Goal: Task Accomplishment & Management: Complete application form

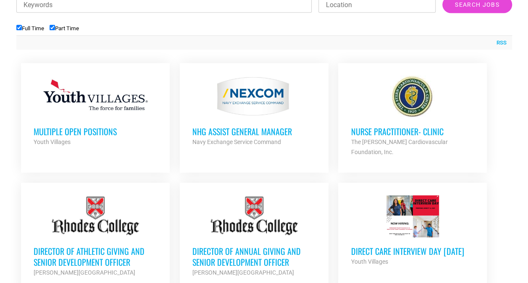
scroll to position [319, 0]
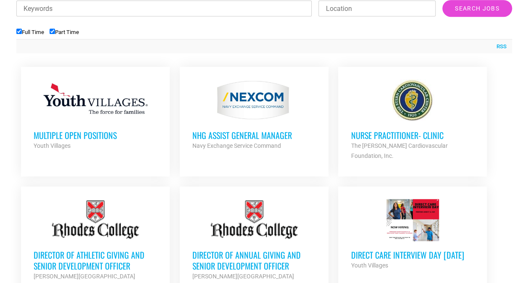
click at [18, 31] on input "Full Time" at bounding box center [18, 31] width 5 height 5
checkbox input "false"
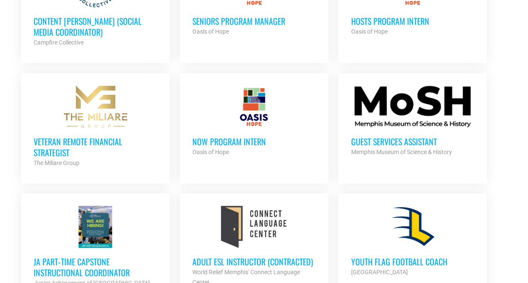
scroll to position [456, 0]
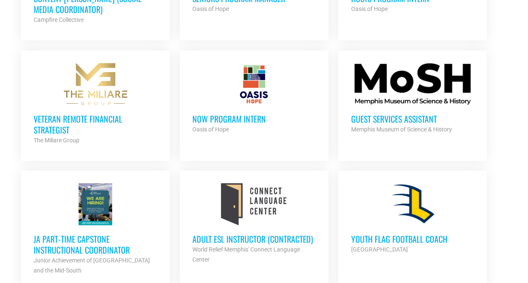
click at [67, 243] on h3 "JA Part‐time Capstone Instructional Coordinator" at bounding box center [96, 245] width 124 height 22
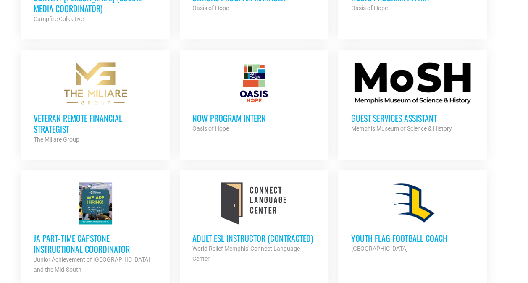
click at [81, 115] on h3 "Veteran Remote Financial Strategist" at bounding box center [96, 124] width 124 height 22
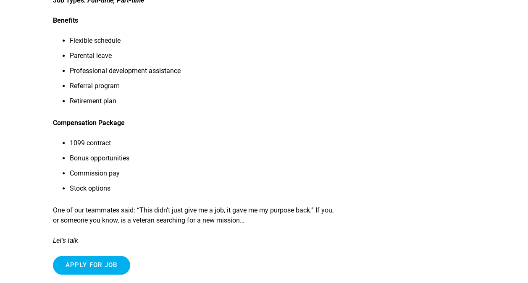
scroll to position [380, 0]
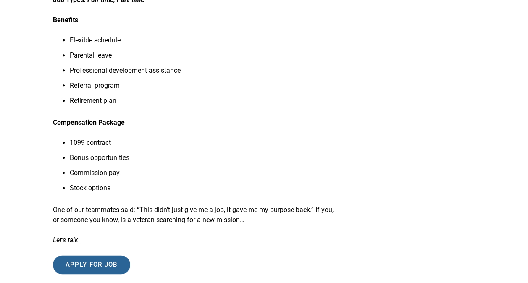
drag, startPoint x: 24, startPoint y: 217, endPoint x: 85, endPoint y: 266, distance: 78.0
click at [85, 266] on input "Apply for job" at bounding box center [91, 265] width 77 height 19
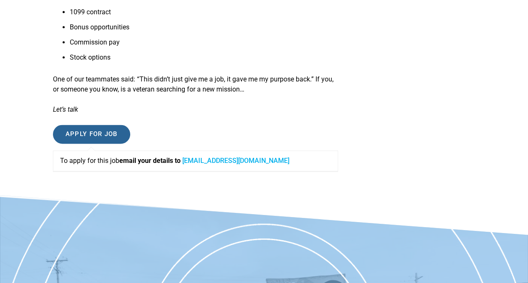
scroll to position [510, 0]
drag, startPoint x: 298, startPoint y: 161, endPoint x: 188, endPoint y: 166, distance: 110.2
click at [188, 166] on div "To apply for this job email your details to operations@mymiliaregroup.com" at bounding box center [195, 160] width 285 height 21
copy link "operations@mymiliaregroup.com"
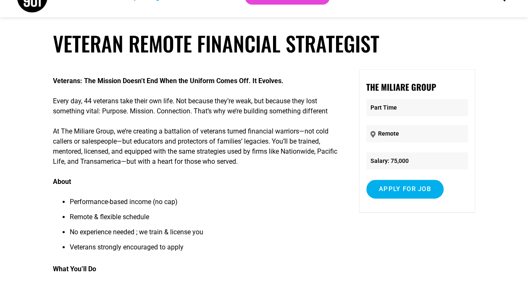
scroll to position [0, 0]
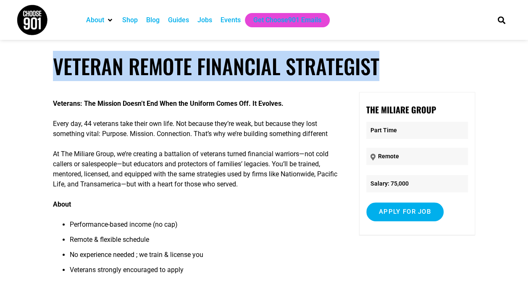
drag, startPoint x: 388, startPoint y: 65, endPoint x: 56, endPoint y: 73, distance: 331.7
click at [56, 73] on h1 "Veteran Remote Financial Strategist" at bounding box center [264, 66] width 423 height 25
copy h1 "Veteran Remote Financial Strategist"
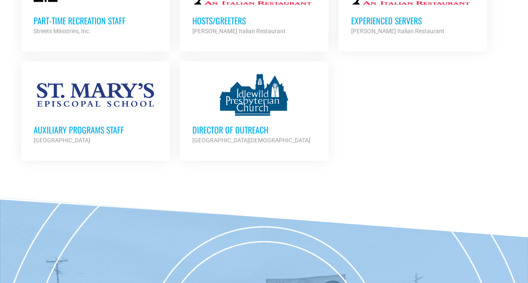
scroll to position [1100, 0]
